Goal: Check status: Verify the current state of an ongoing process or item

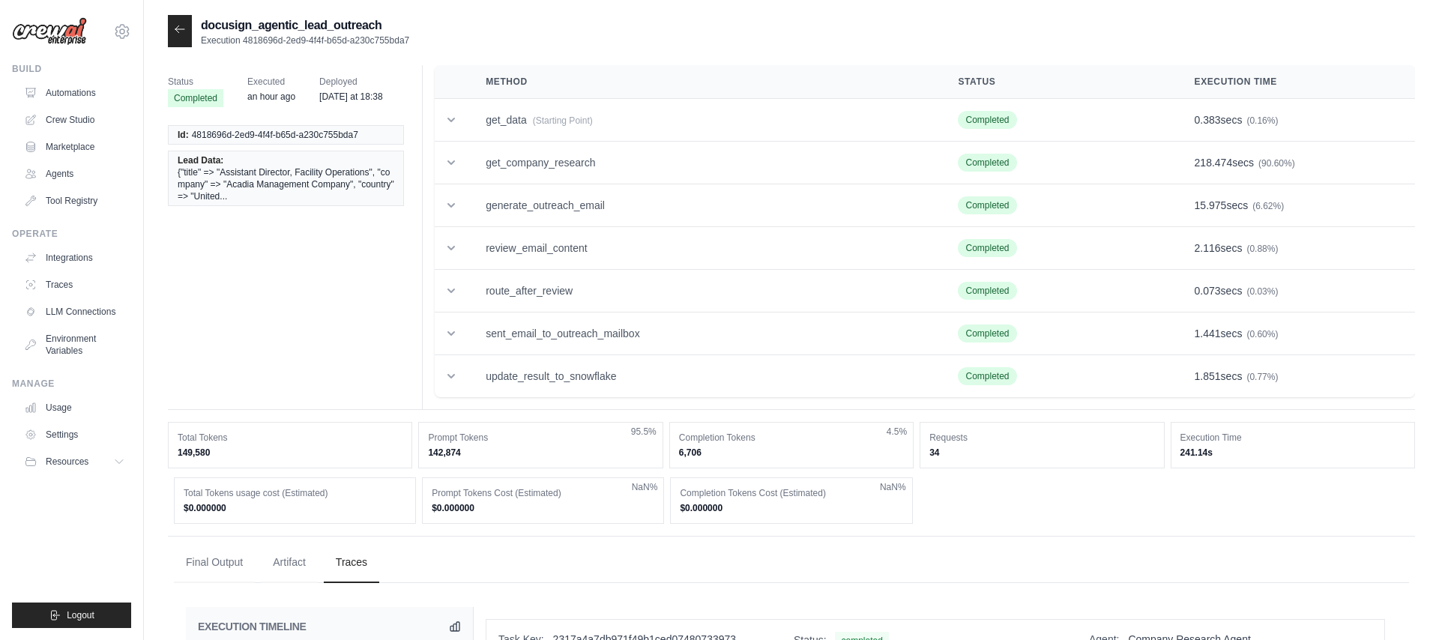
click at [174, 24] on icon at bounding box center [180, 29] width 12 height 12
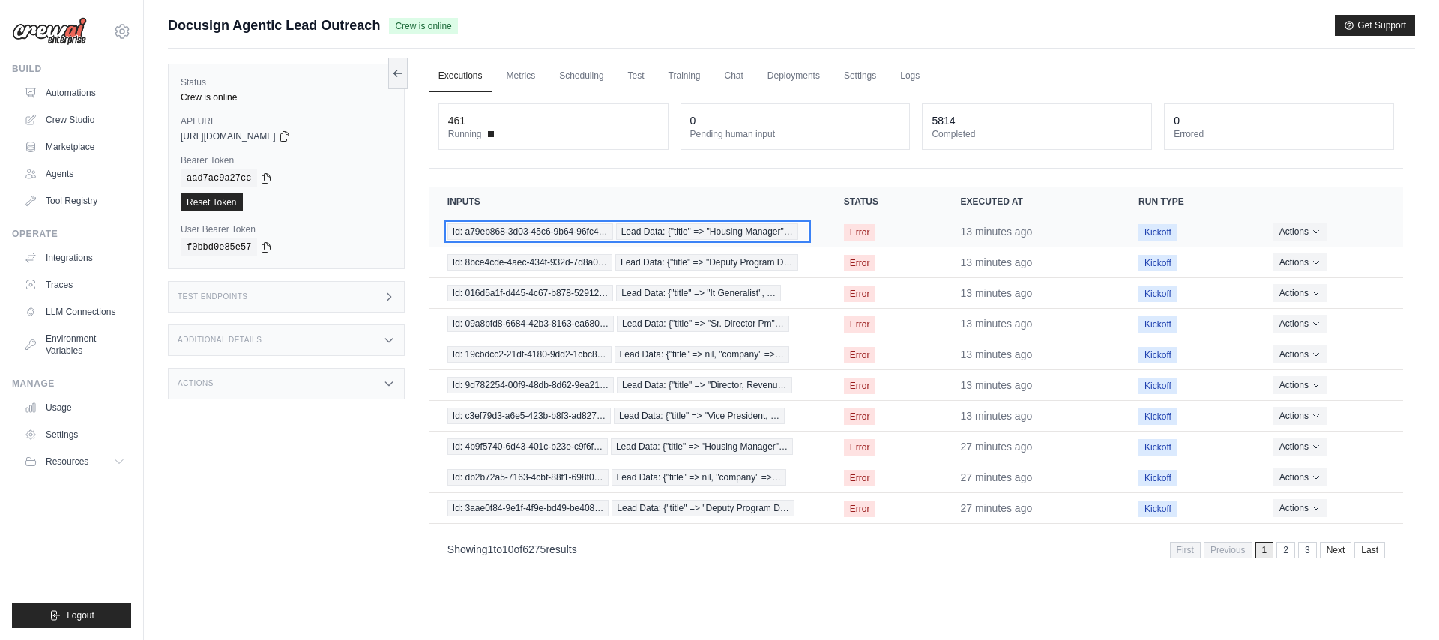
click at [547, 235] on span "Id: a79eb868-3d03-45c6-9b64-96fc4…" at bounding box center [530, 231] width 166 height 16
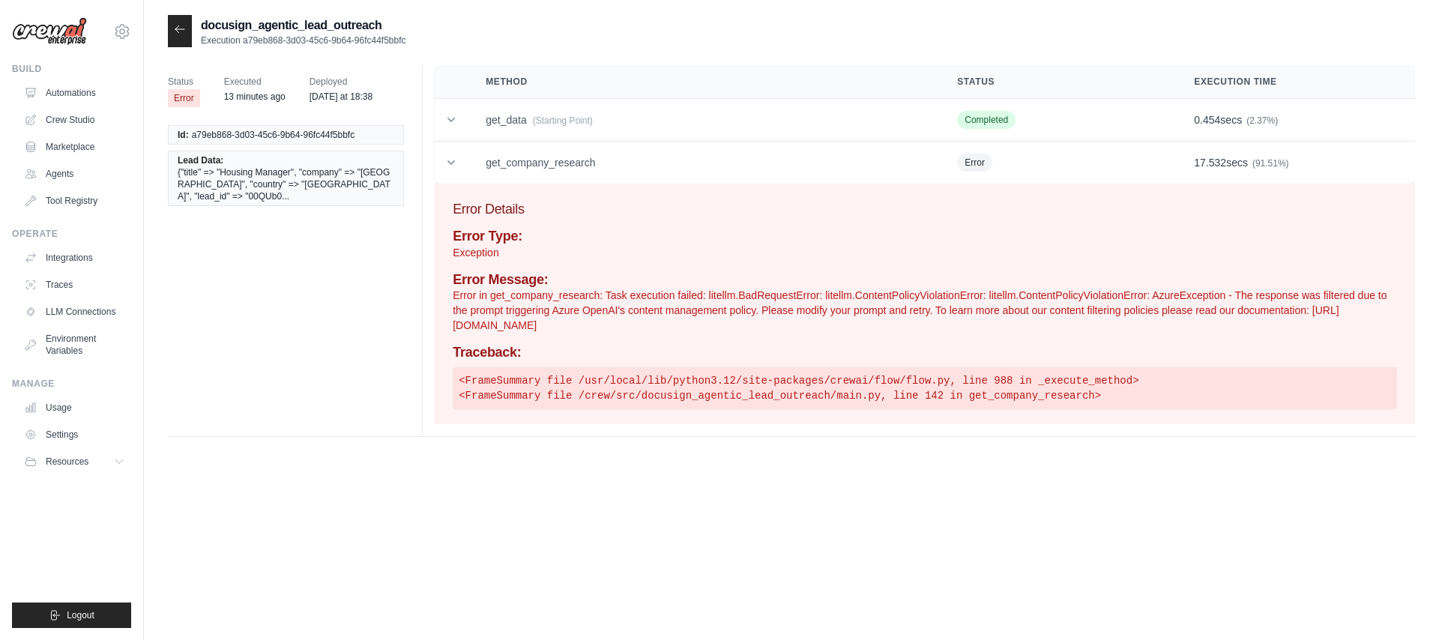
click at [177, 33] on icon at bounding box center [180, 29] width 12 height 12
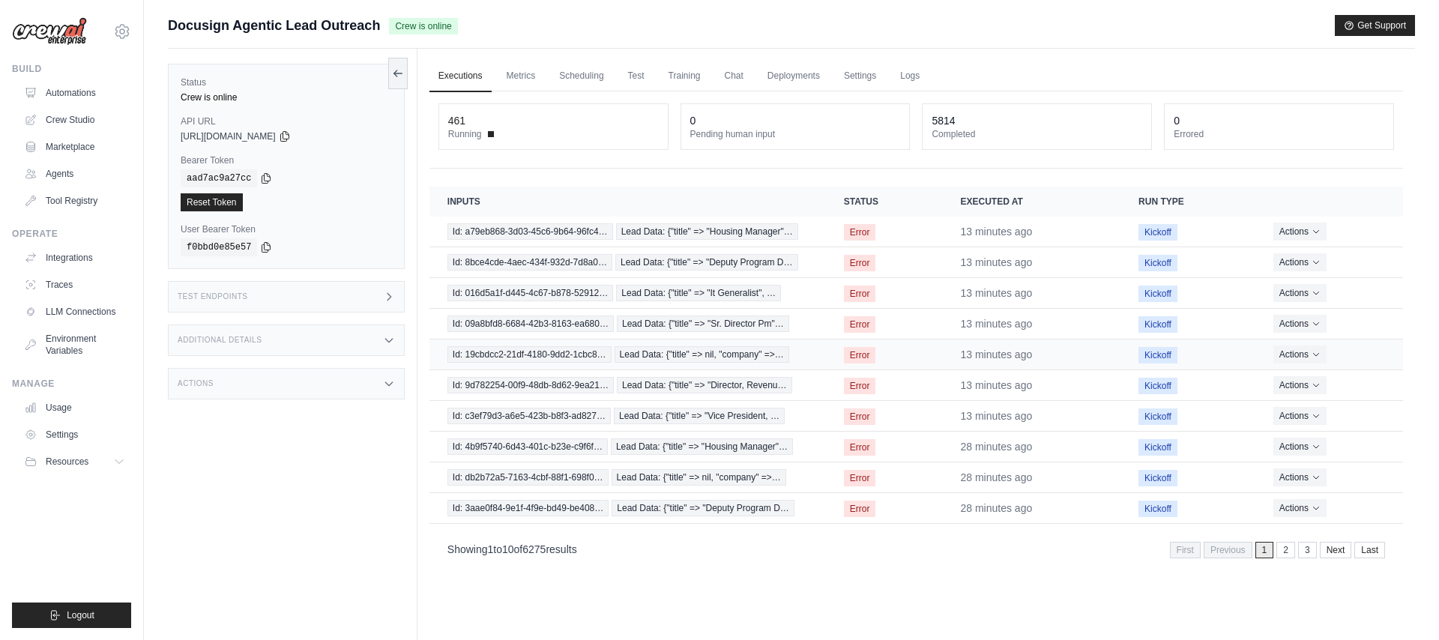
scroll to position [64, 0]
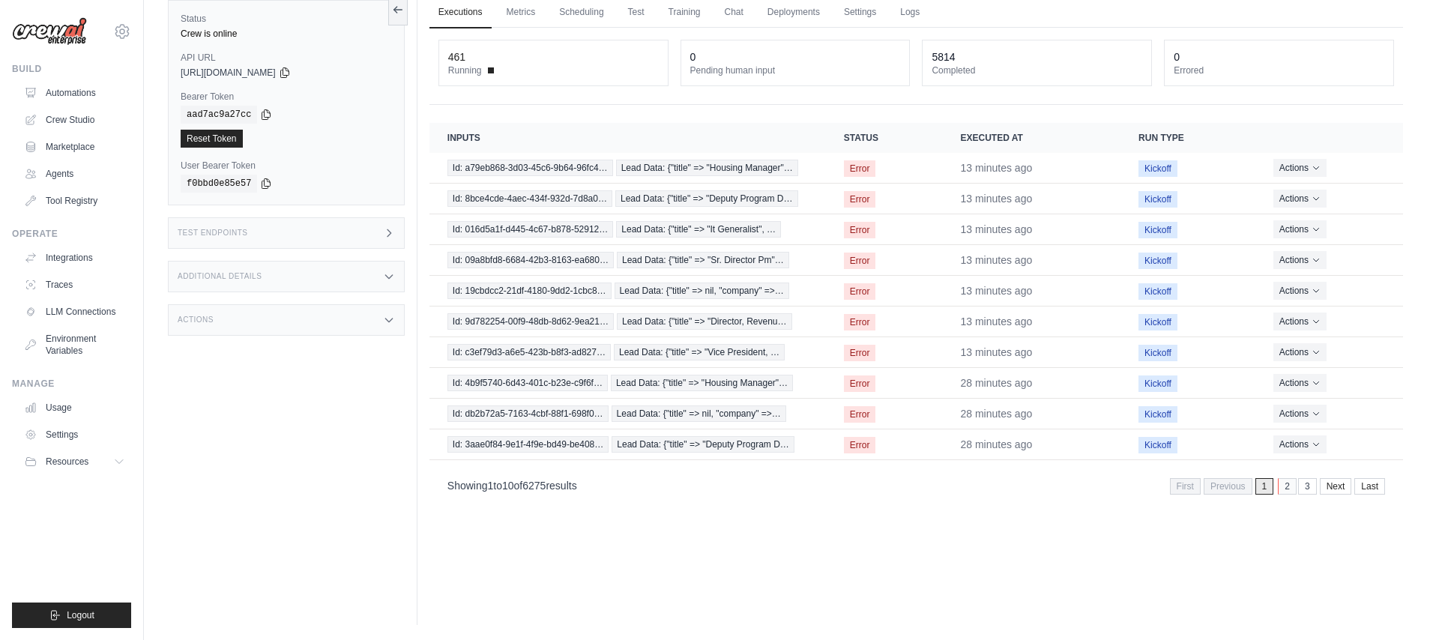
click at [1285, 487] on link "2" at bounding box center [1287, 486] width 19 height 16
